Goal: Entertainment & Leisure: Consume media (video, audio)

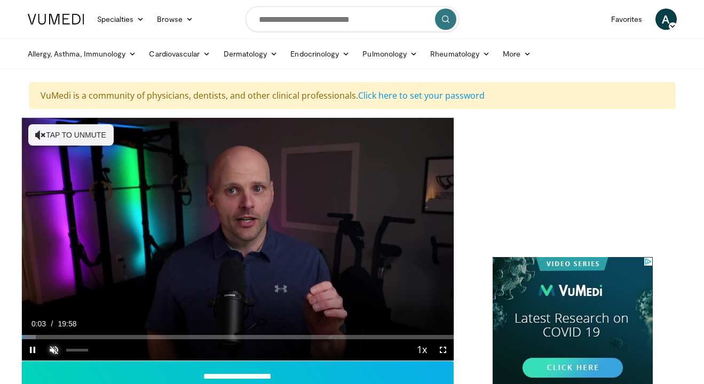
click at [56, 352] on span "Video Player" at bounding box center [53, 349] width 21 height 21
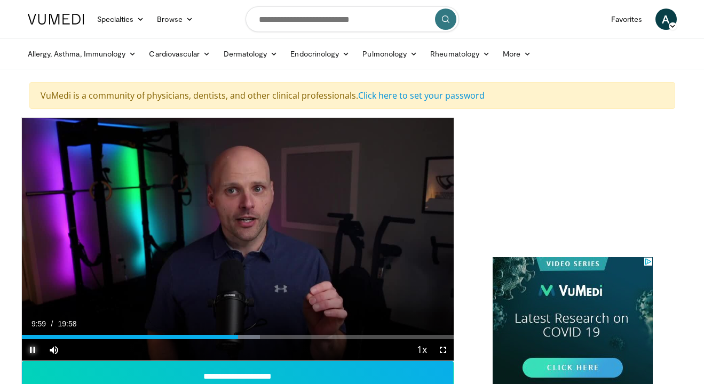
click at [33, 349] on span "Video Player" at bounding box center [32, 349] width 21 height 21
click at [229, 339] on div "Progress Bar" at bounding box center [229, 337] width 1 height 4
click at [32, 348] on span "Video Player" at bounding box center [32, 349] width 21 height 21
click at [33, 350] on span "Video Player" at bounding box center [32, 349] width 21 height 21
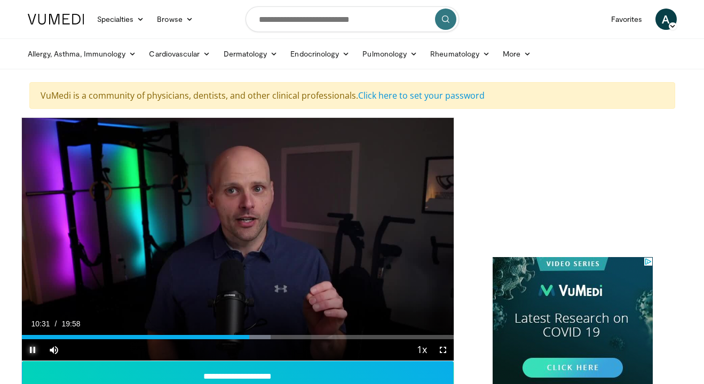
click at [33, 350] on span "Video Player" at bounding box center [32, 349] width 21 height 21
